Goal: Task Accomplishment & Management: Manage account settings

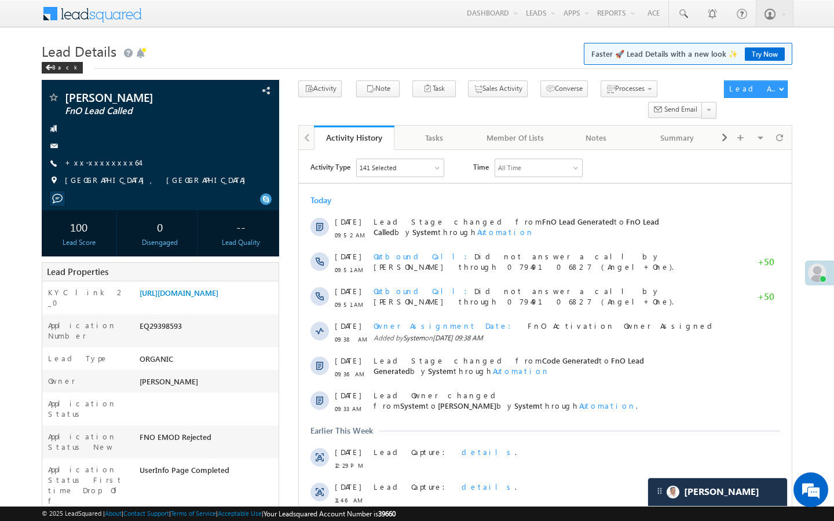
scroll to position [5867, 0]
